Goal: Information Seeking & Learning: Learn about a topic

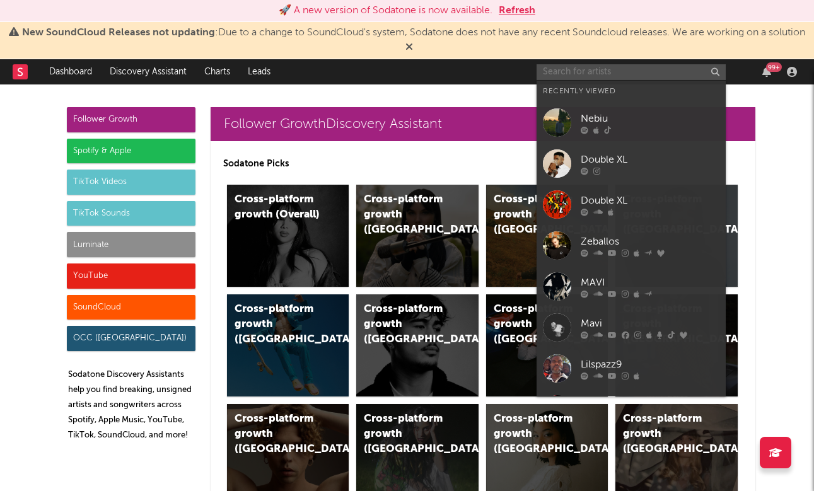
click at [577, 72] on input "text" at bounding box center [630, 72] width 189 height 16
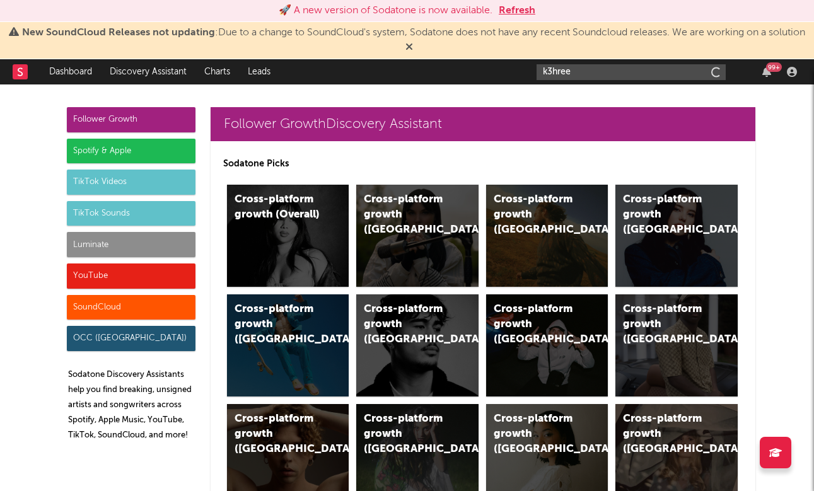
type input "k3hree"
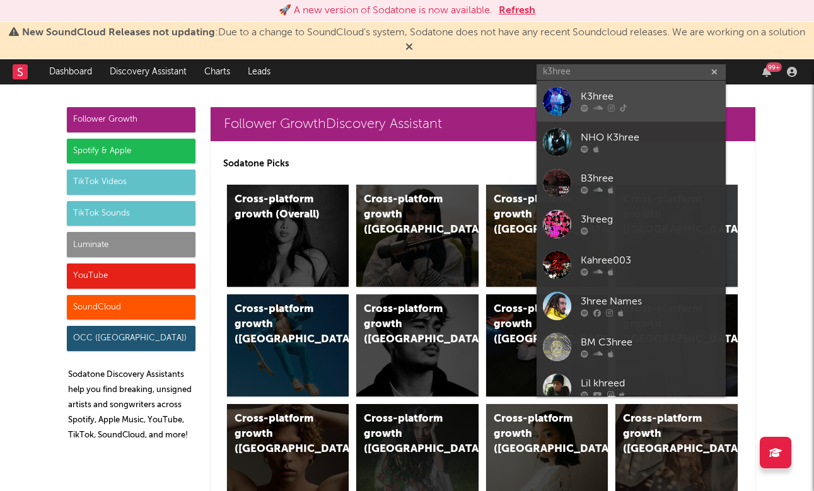
click at [655, 95] on div "K3hree" at bounding box center [649, 96] width 139 height 15
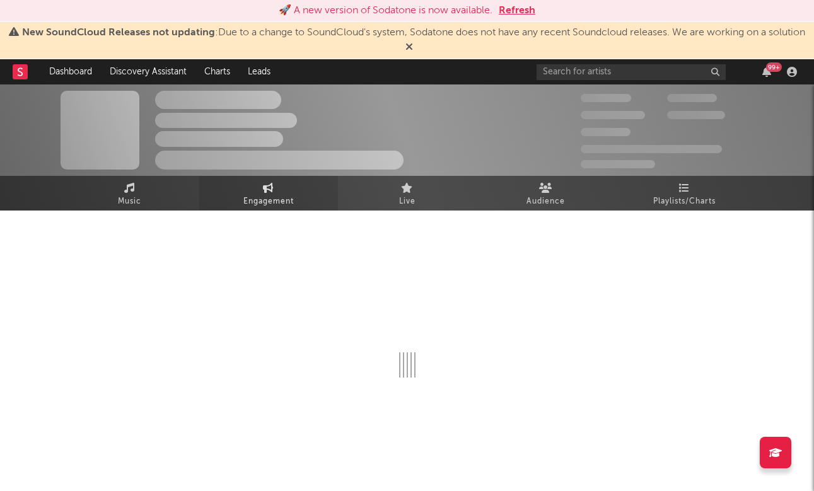
click at [268, 205] on span "Engagement" at bounding box center [268, 201] width 50 height 15
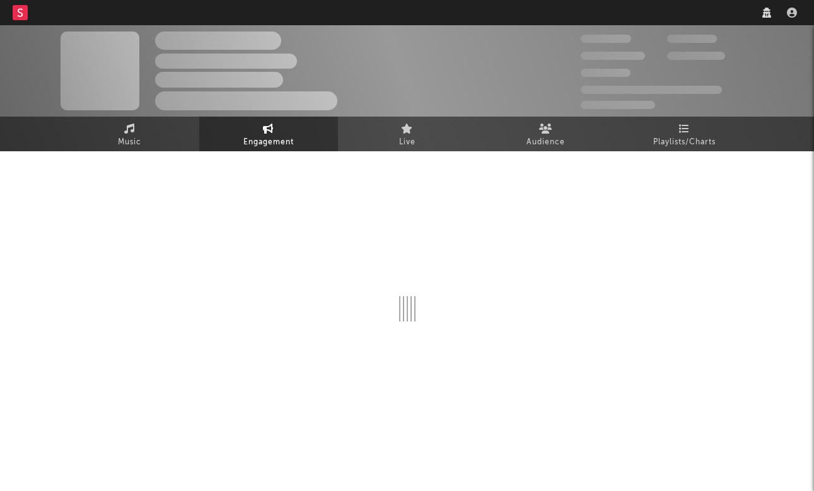
select select "1w"
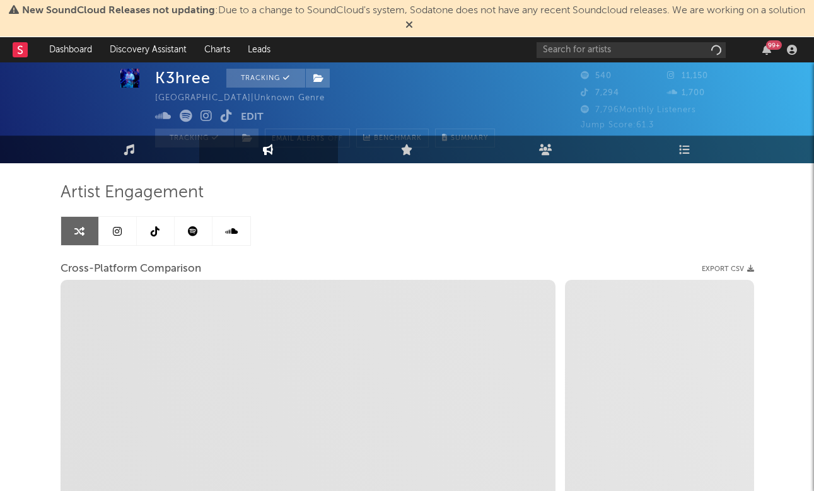
scroll to position [32, 0]
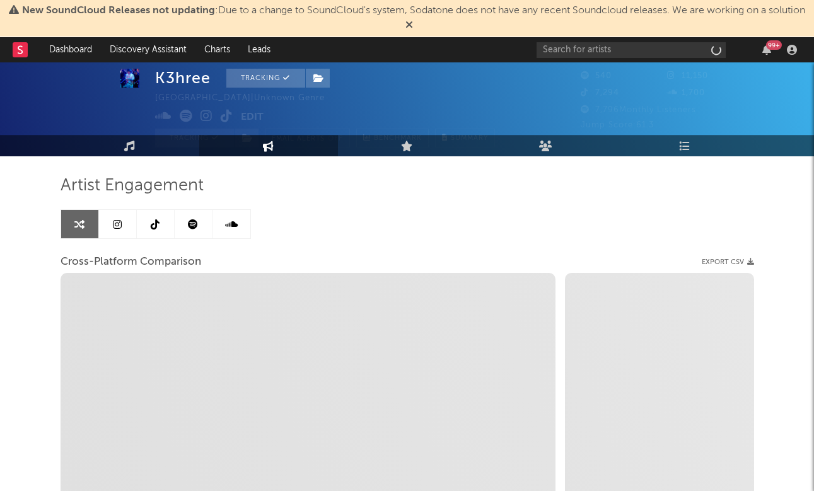
select select "1m"
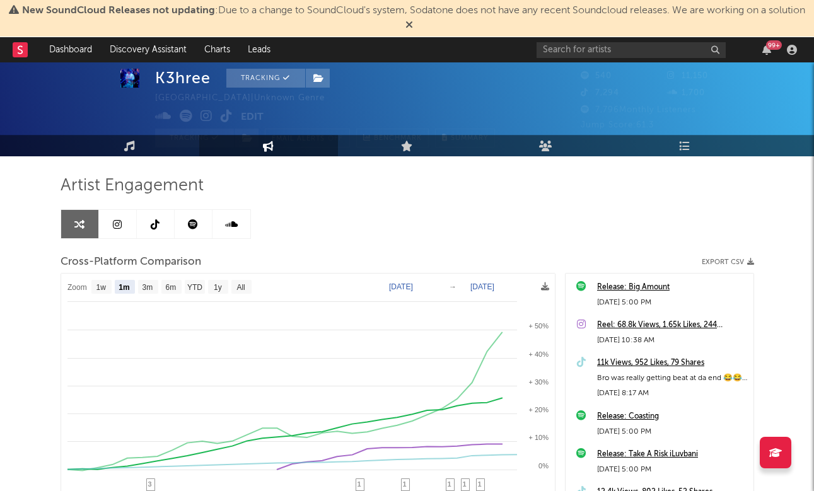
click at [112, 228] on link at bounding box center [118, 224] width 38 height 28
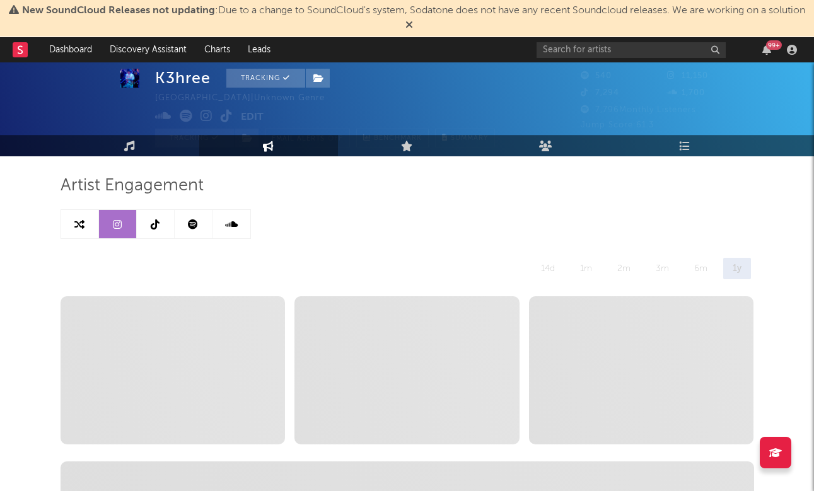
select select "1w"
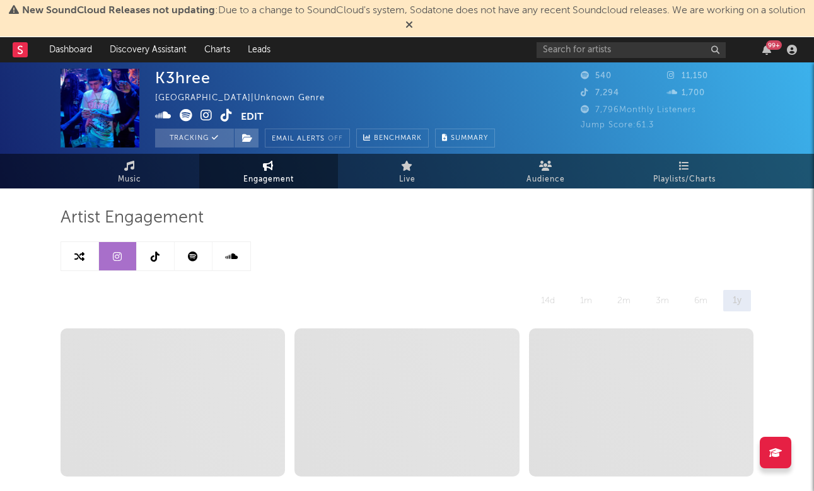
click at [84, 258] on link at bounding box center [80, 256] width 38 height 28
select select "1m"
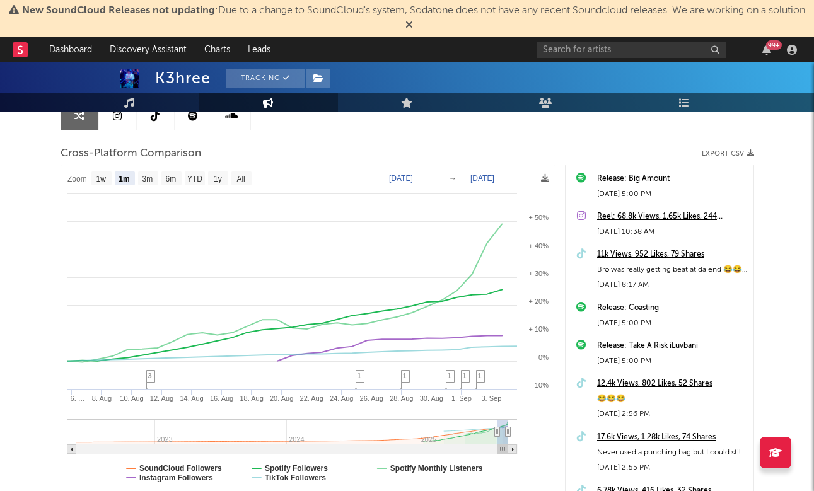
scroll to position [146, 0]
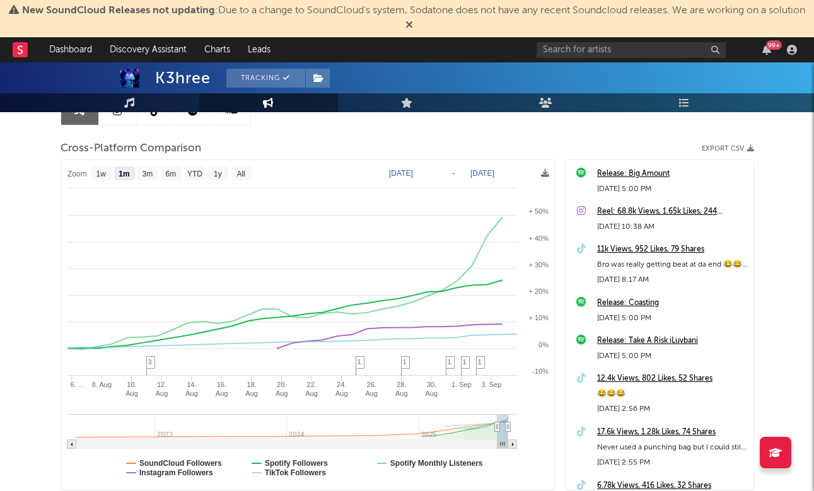
drag, startPoint x: 509, startPoint y: 428, endPoint x: 557, endPoint y: 427, distance: 47.3
click at [557, 427] on div "Zoom 1w 1m 3m 6m YTD 1y All 2025-08-05 2025-09-04 Created with Highcharts 10.3.…" at bounding box center [407, 324] width 693 height 331
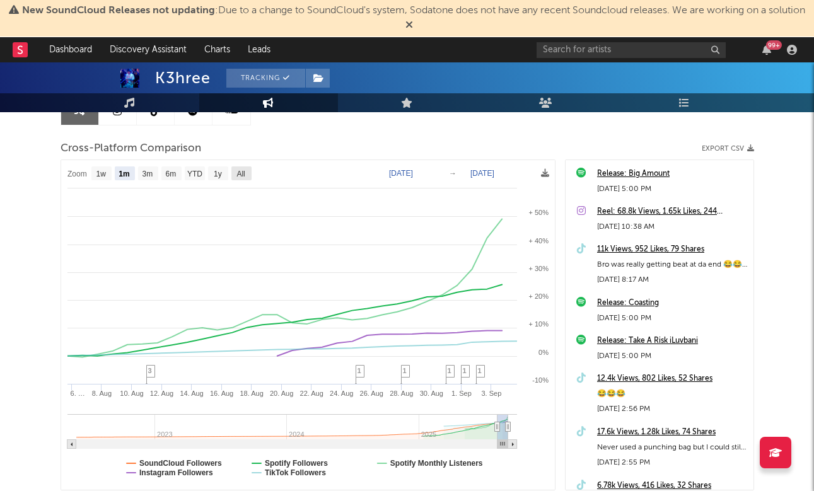
click at [243, 170] on text "All" at bounding box center [240, 174] width 8 height 9
select select "All"
type input "2022-05-27"
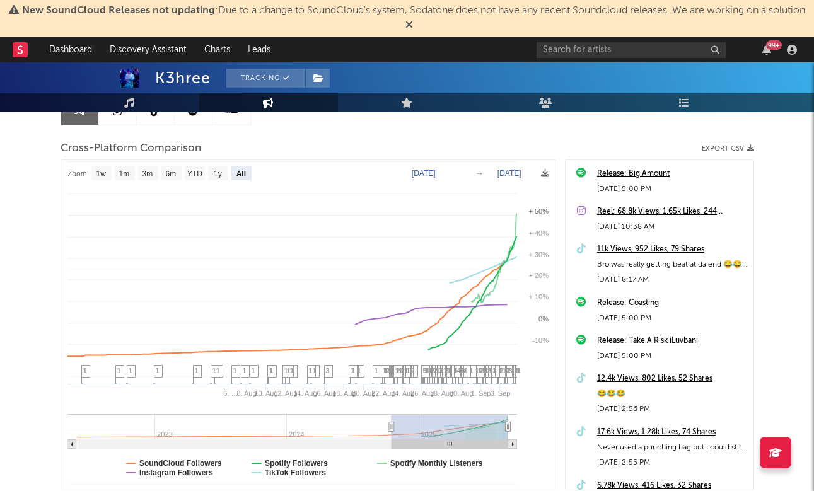
select select "All"
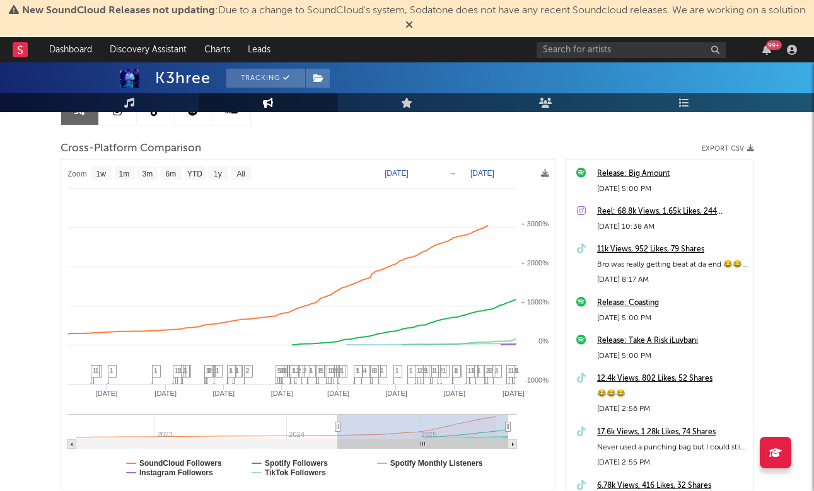
type input "2024-08-26"
select select "1y"
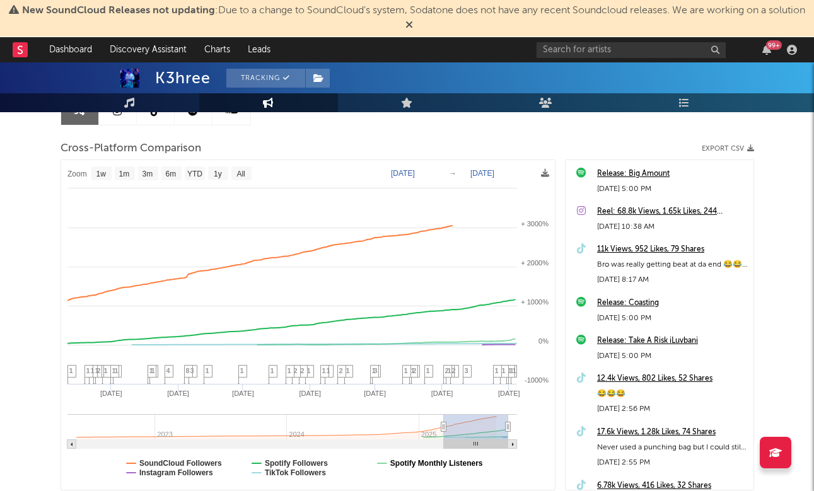
type input "2025-05-24"
select select "3m"
type input "2025-06-14"
select select "3m"
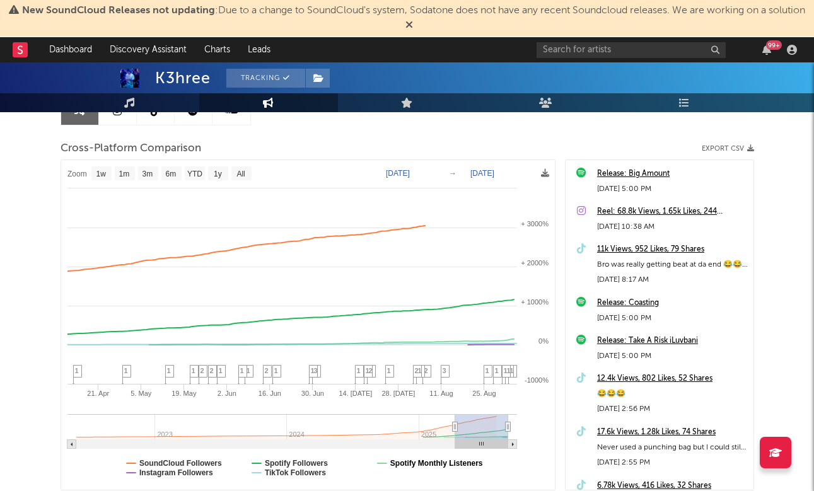
type input "2025-05-31"
select select "3m"
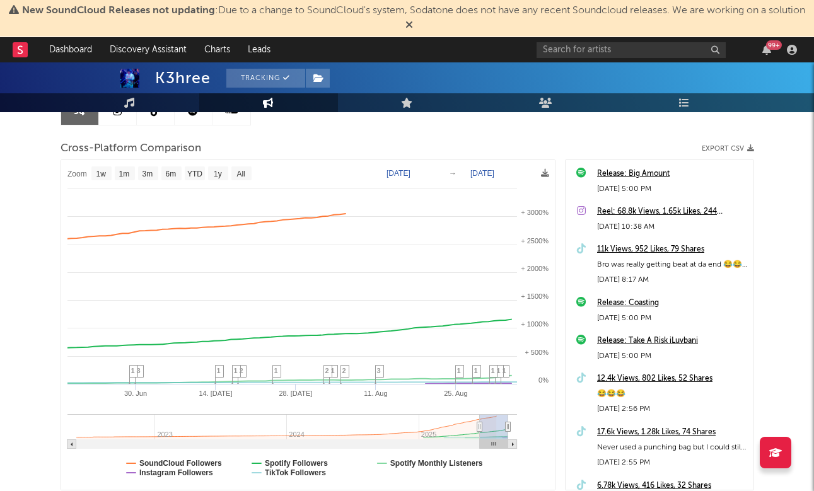
type input "2025-08-02"
select select "1m"
type input "2025-09-02"
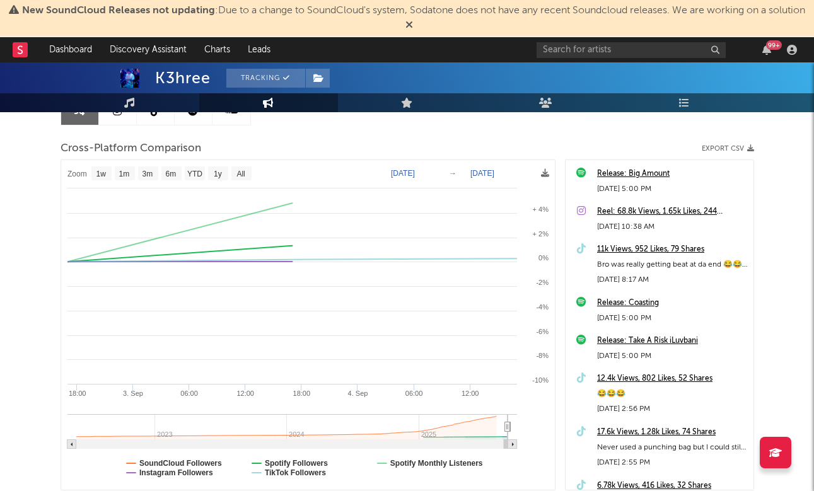
drag, startPoint x: 74, startPoint y: 424, endPoint x: 403, endPoint y: 447, distance: 329.8
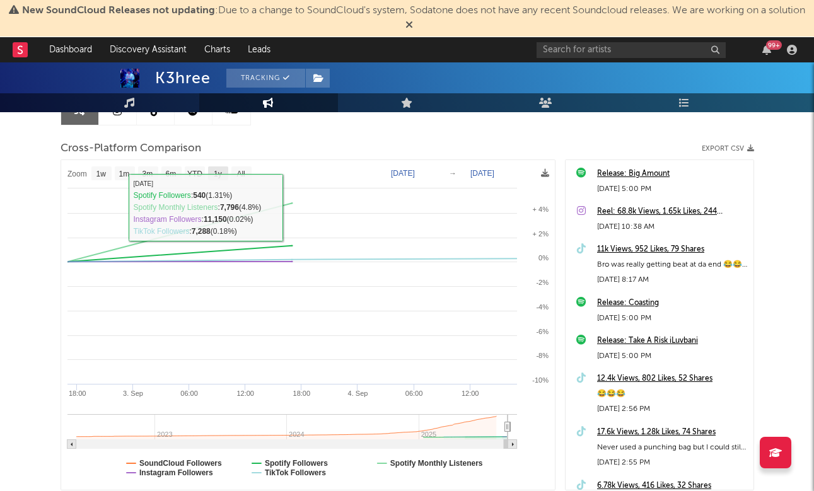
click at [216, 176] on text "1y" at bounding box center [218, 174] width 8 height 9
select select "1y"
type input "2024-09-04"
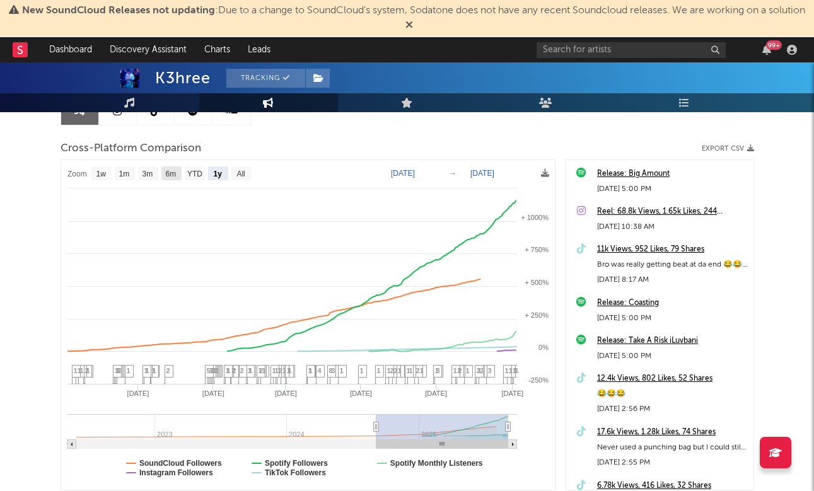
click at [172, 170] on text "6m" at bounding box center [170, 174] width 11 height 9
select select "6m"
type input "2025-03-04"
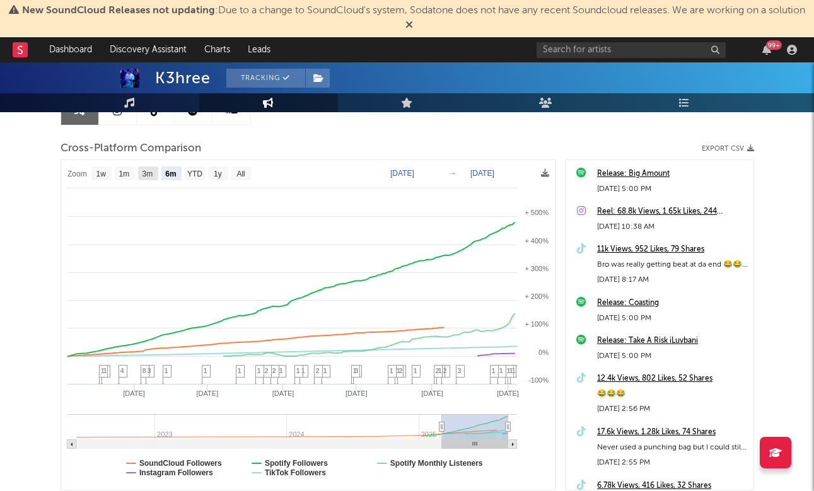
click at [152, 171] on text "3m" at bounding box center [147, 174] width 11 height 9
select select "3m"
type input "2025-06-04"
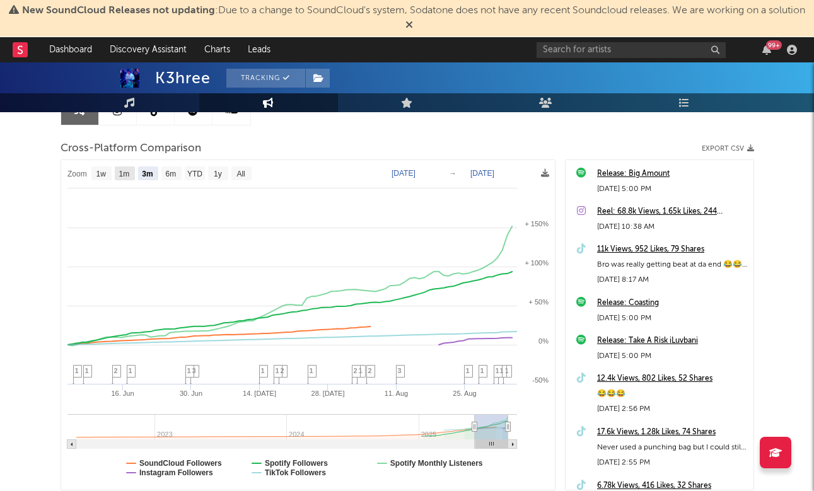
click at [127, 172] on text "1m" at bounding box center [123, 174] width 11 height 9
select select "1m"
type input "2025-08-04"
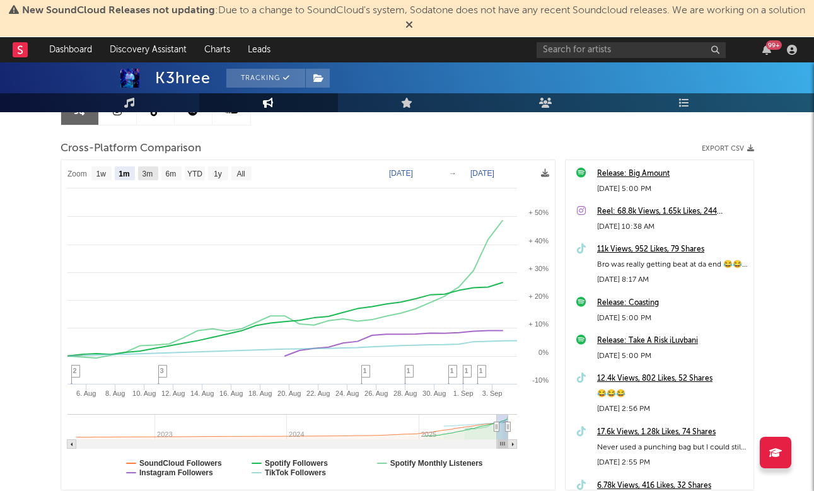
click at [142, 174] on text "3m" at bounding box center [147, 174] width 11 height 9
select select "3m"
type input "2025-06-04"
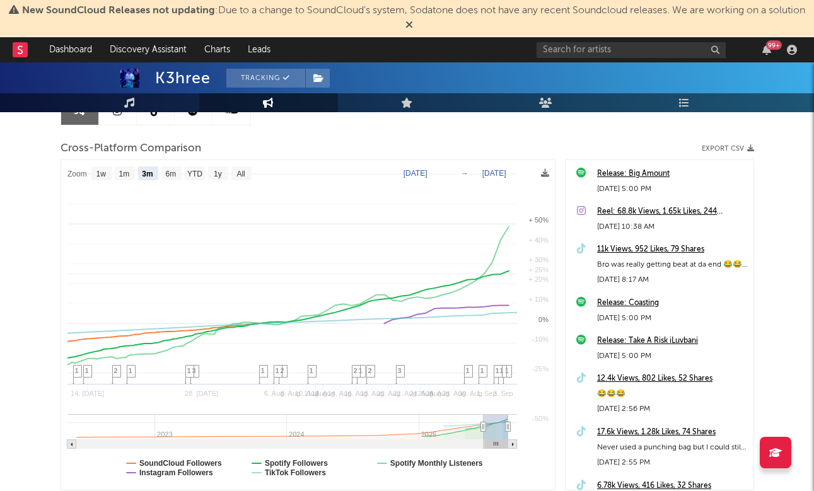
select select "3m"
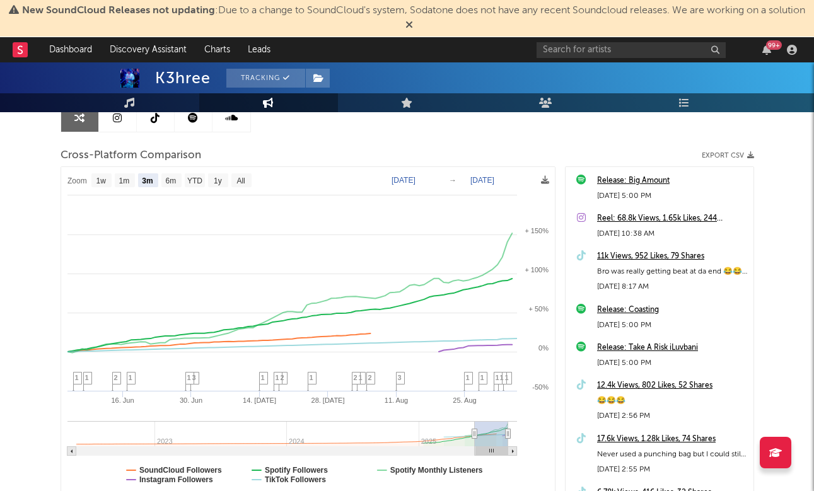
scroll to position [141, 0]
